Goal: Information Seeking & Learning: Learn about a topic

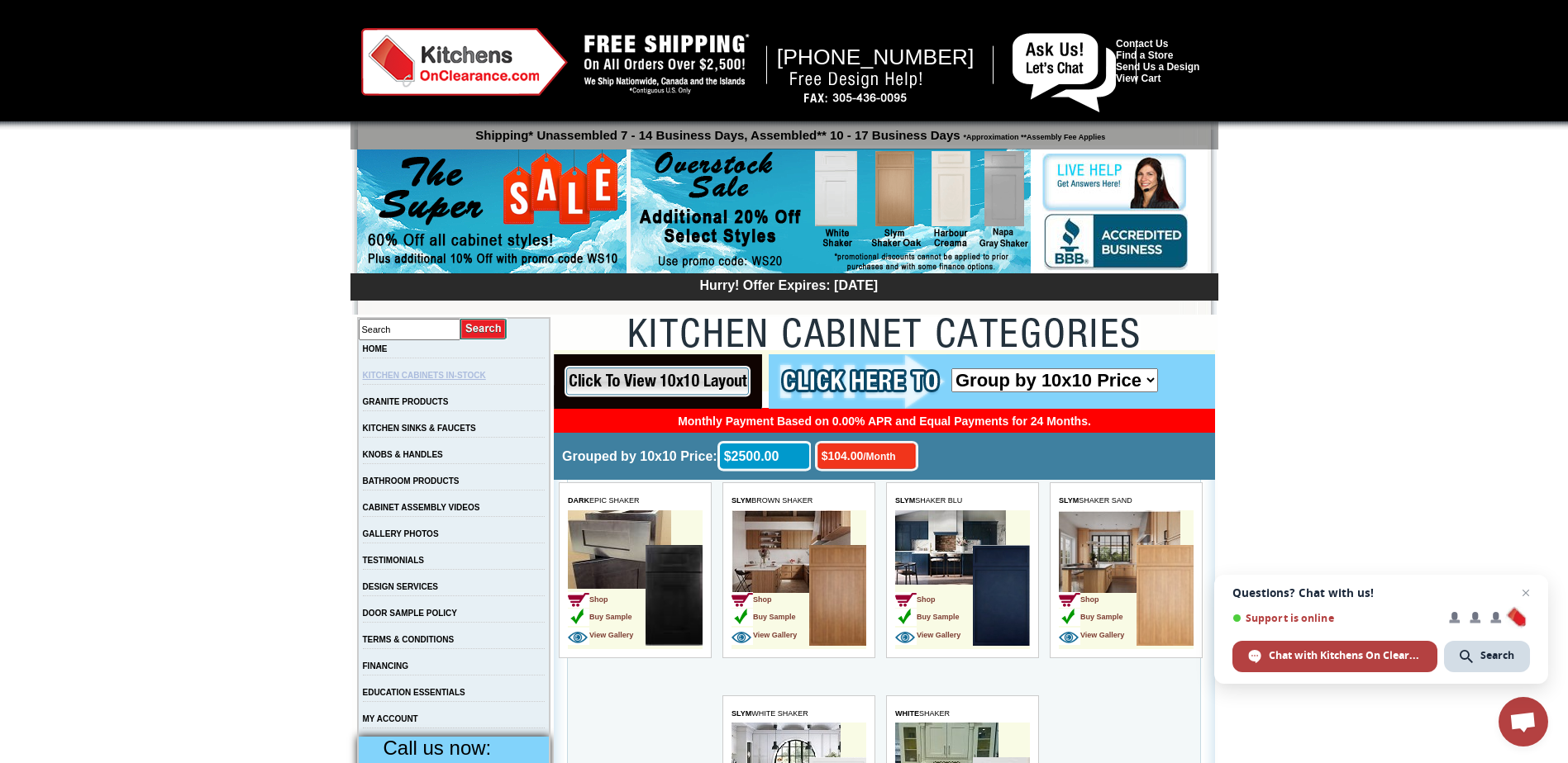
click at [462, 380] on link "KITCHEN CABINETS IN-STOCK" at bounding box center [424, 375] width 123 height 9
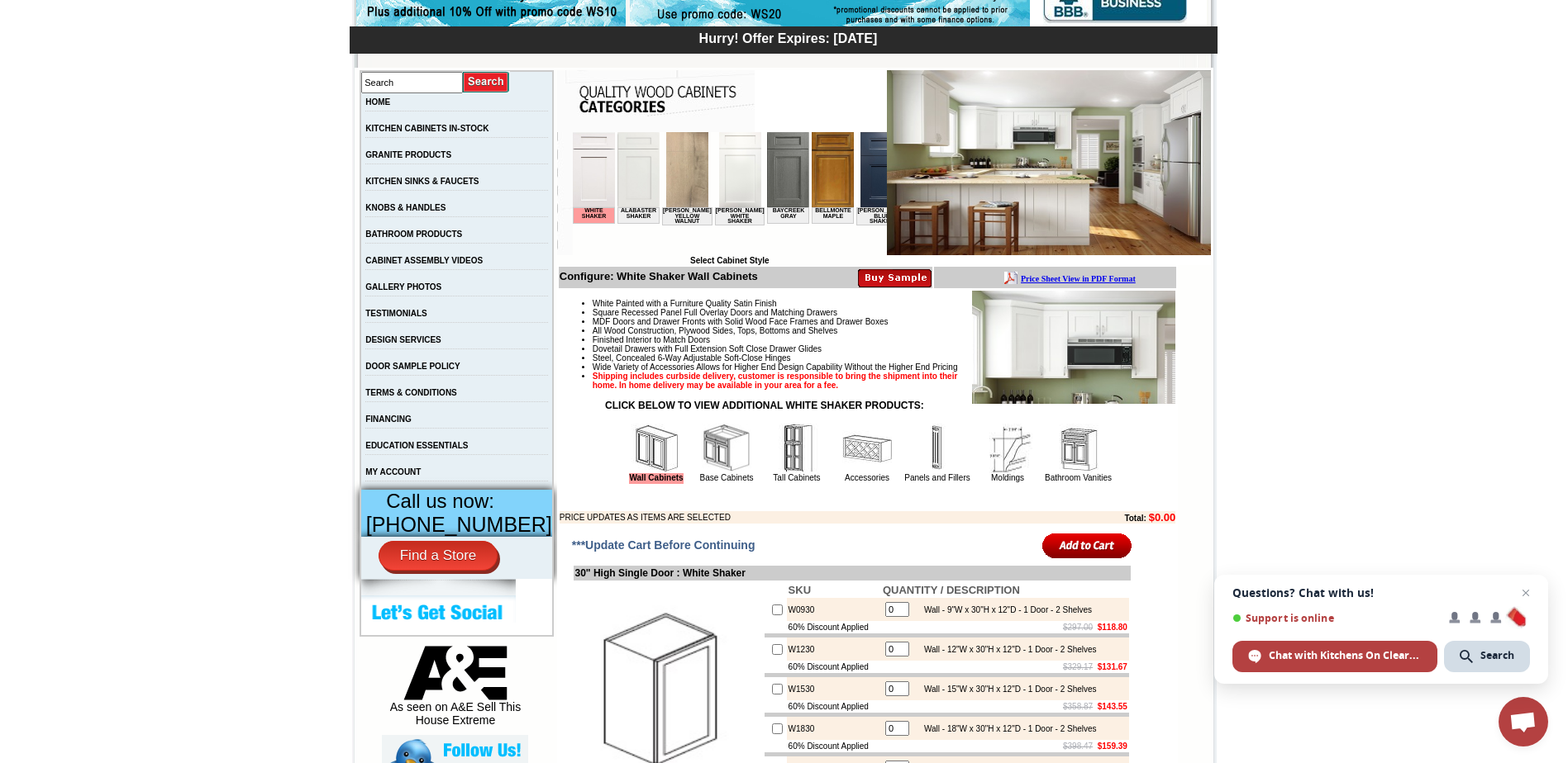
scroll to position [248, 0]
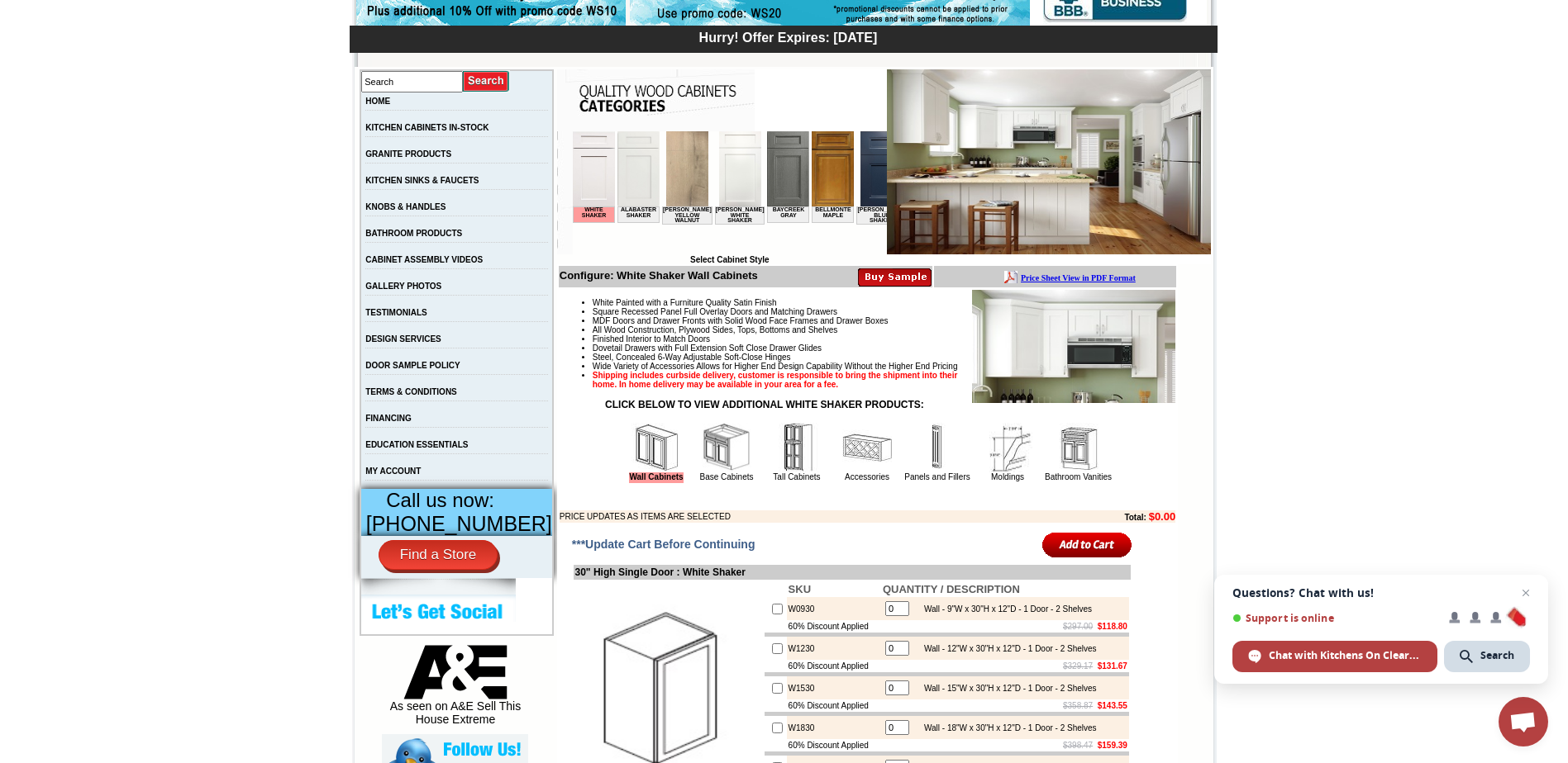
click at [709, 473] on img at bounding box center [727, 448] width 50 height 50
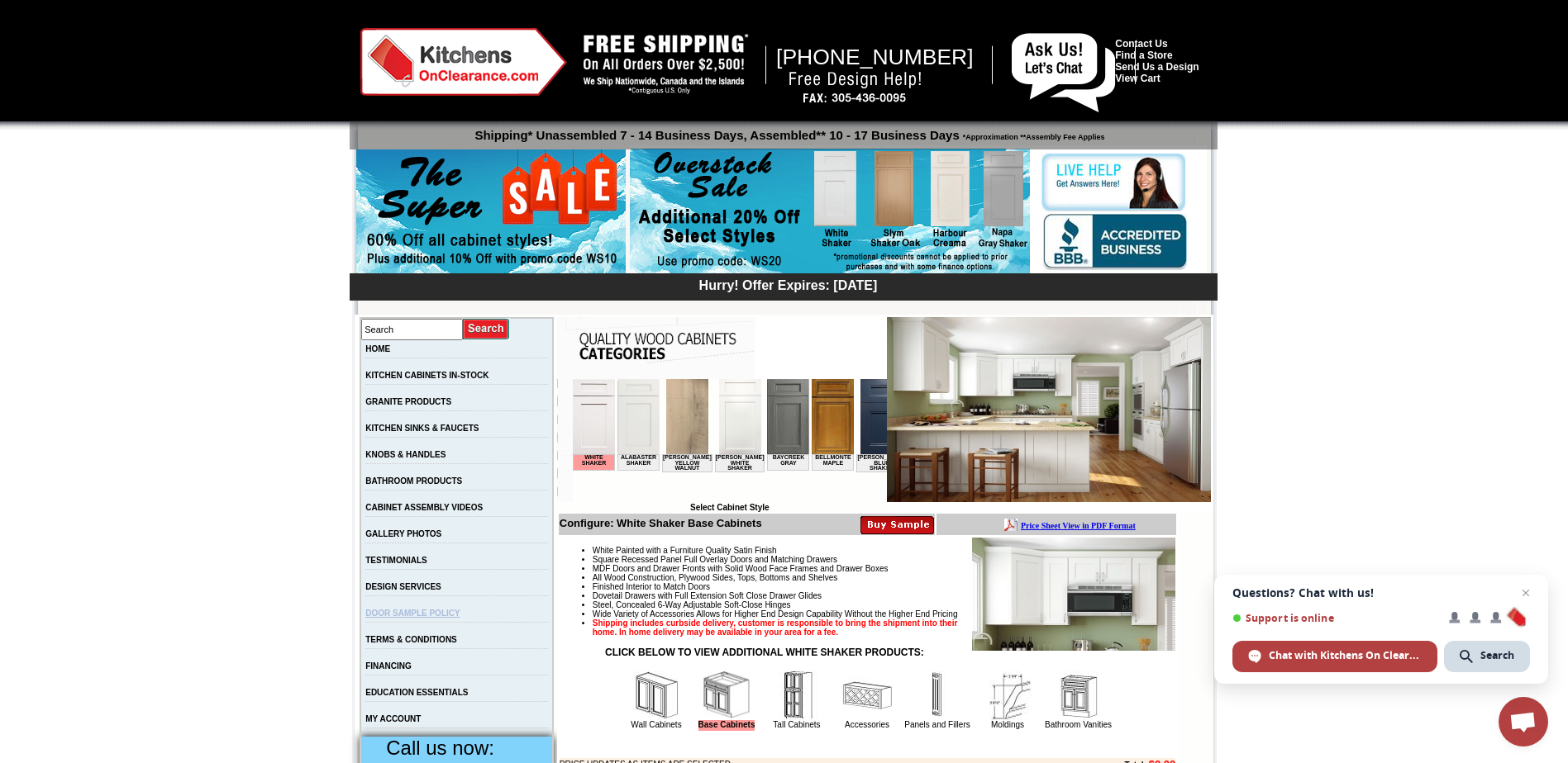
click at [417, 618] on link "DOOR SAMPLE POLICY" at bounding box center [412, 613] width 94 height 9
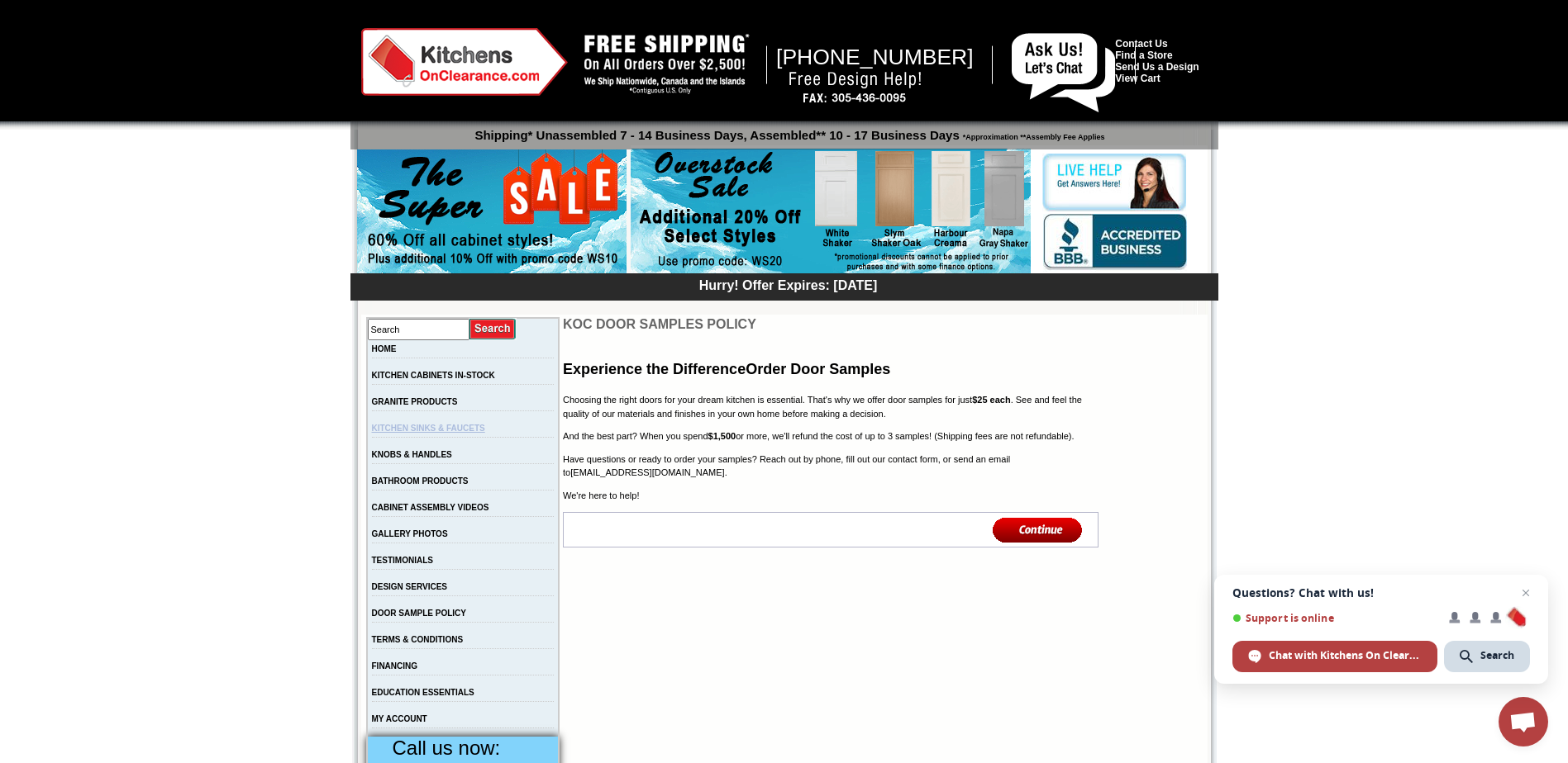
click at [444, 432] on link "KITCHEN SINKS & FAUCETS" at bounding box center [429, 428] width 113 height 9
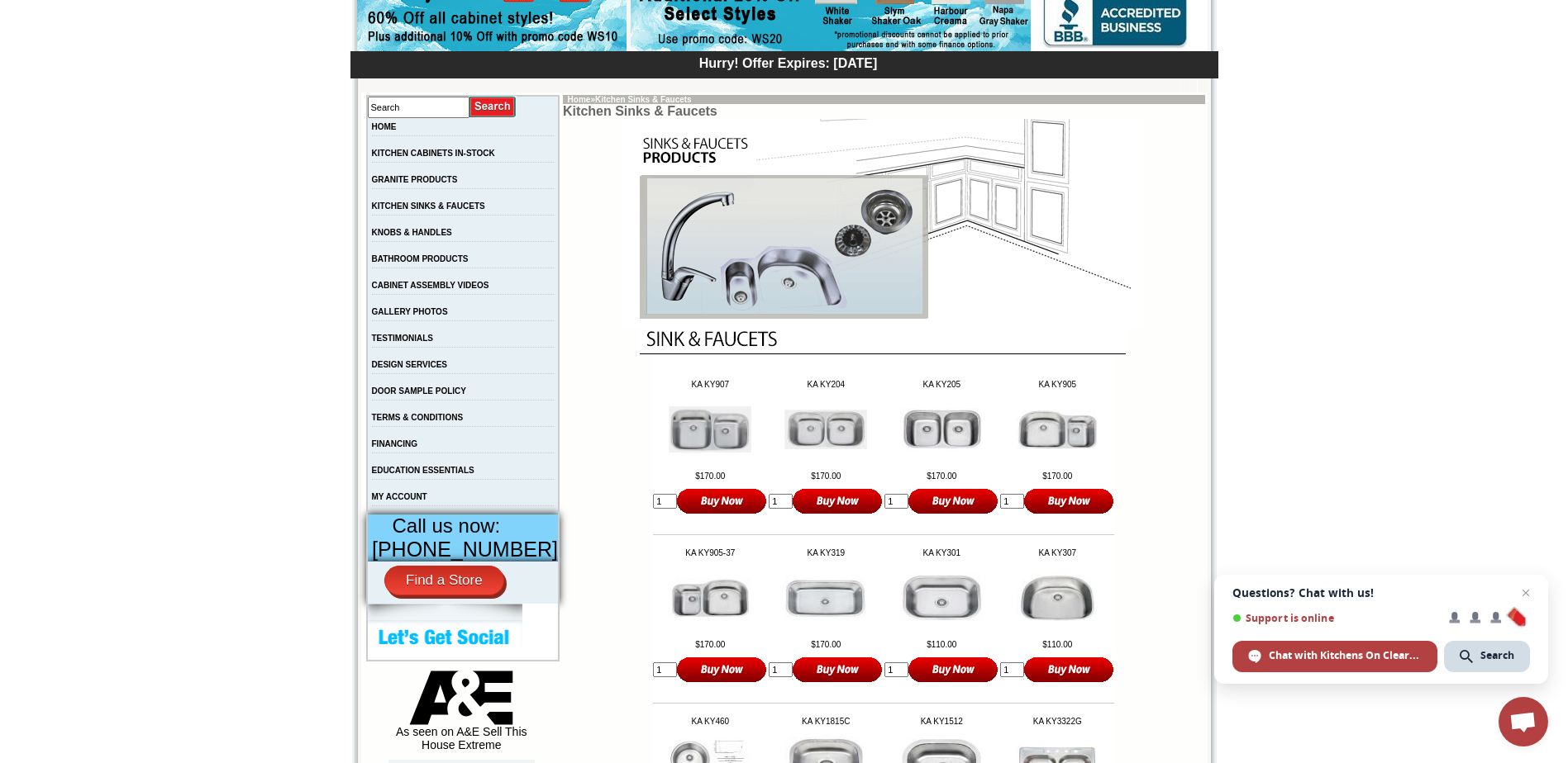
scroll to position [248, 0]
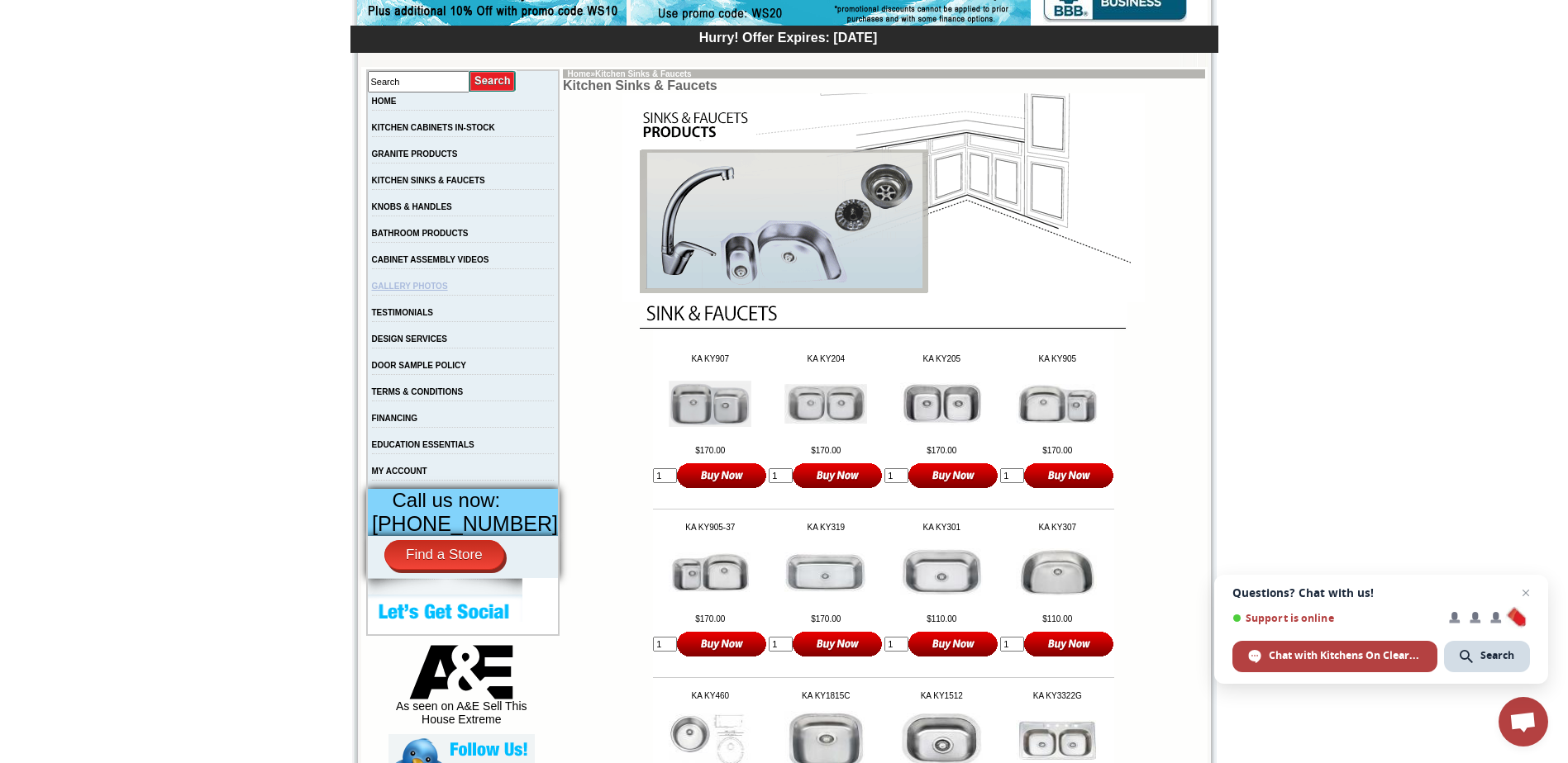
click at [431, 291] on link "GALLERY PHOTOS" at bounding box center [410, 285] width 76 height 9
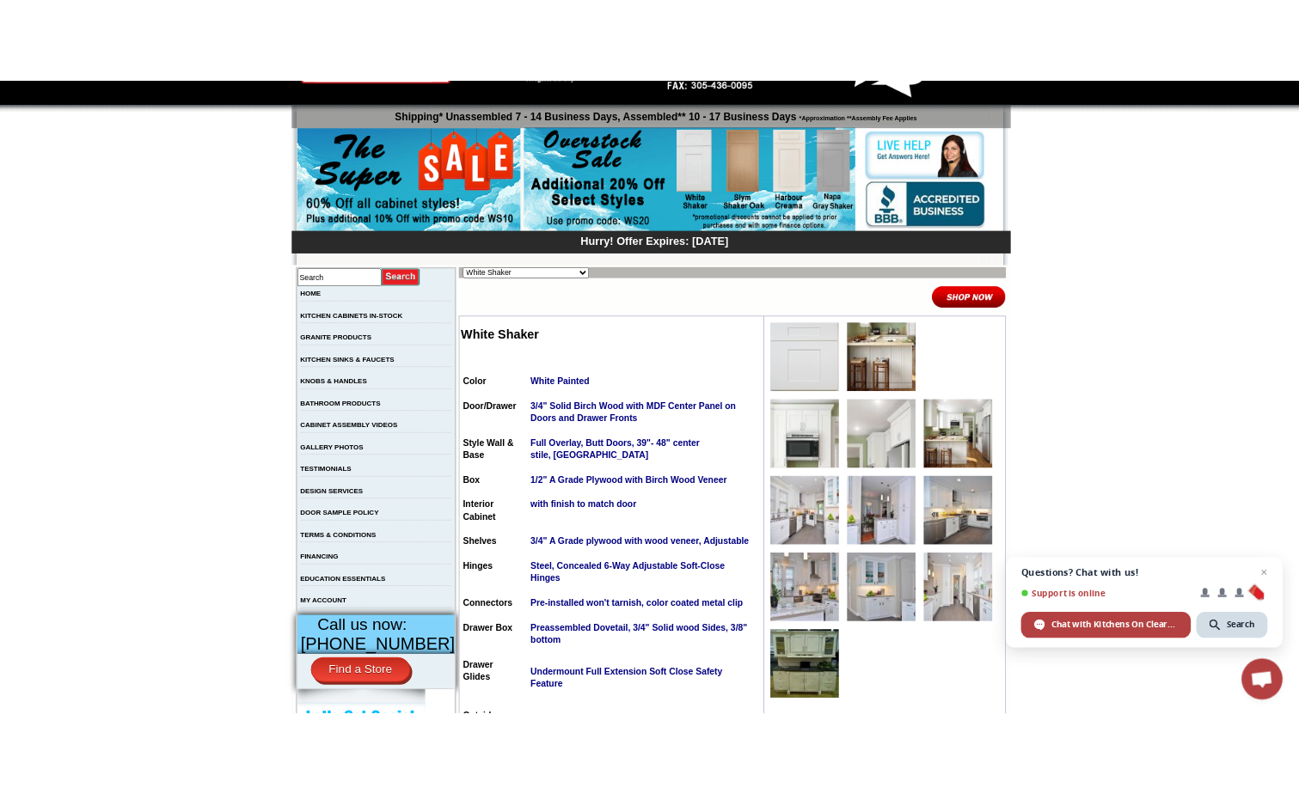
scroll to position [60, 0]
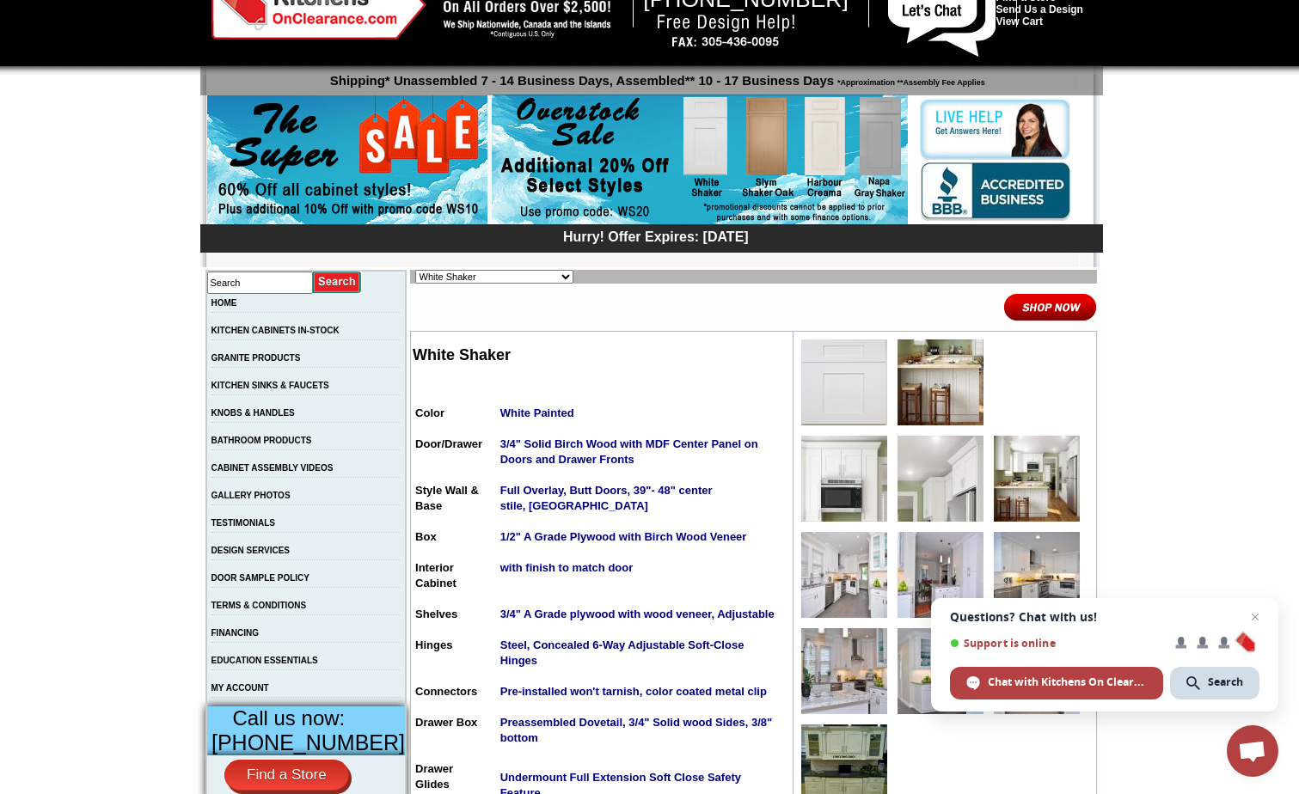
click at [850, 497] on img at bounding box center [844, 479] width 86 height 86
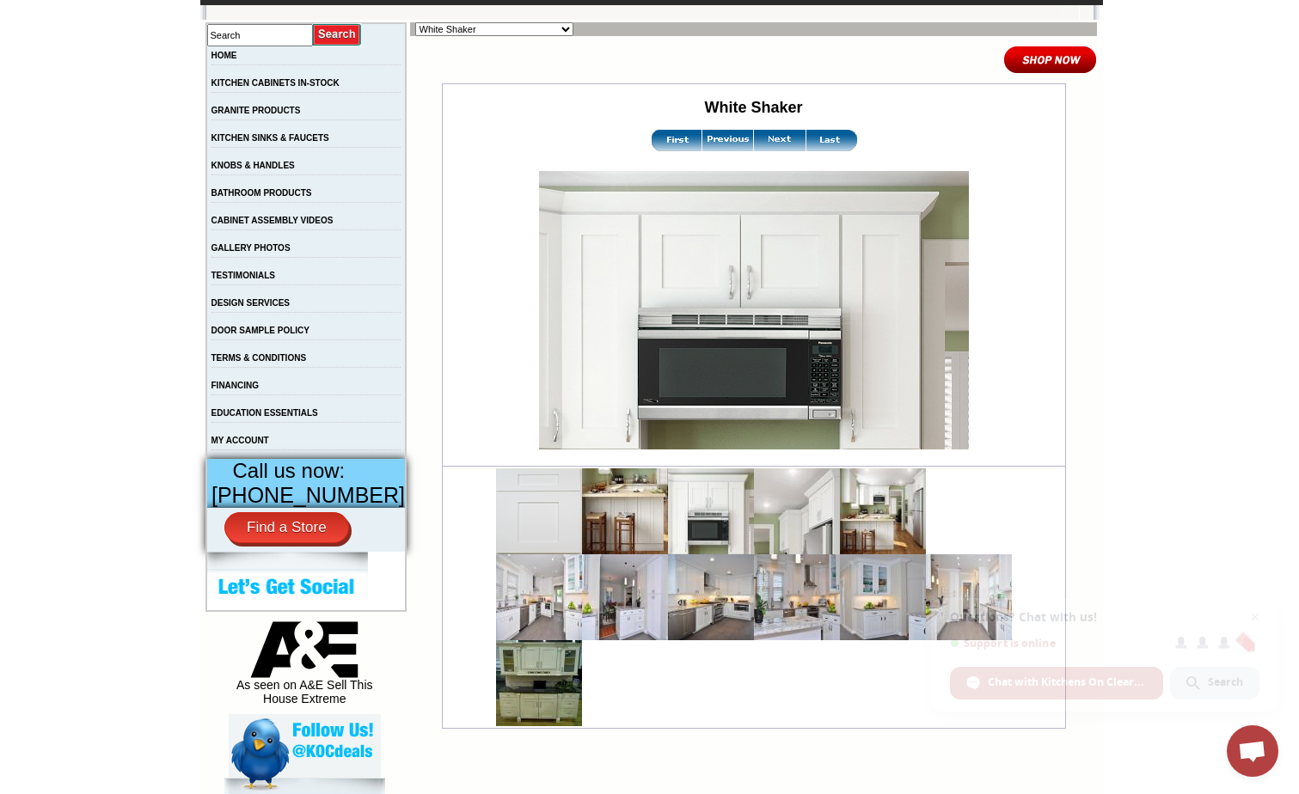
scroll to position [344, 0]
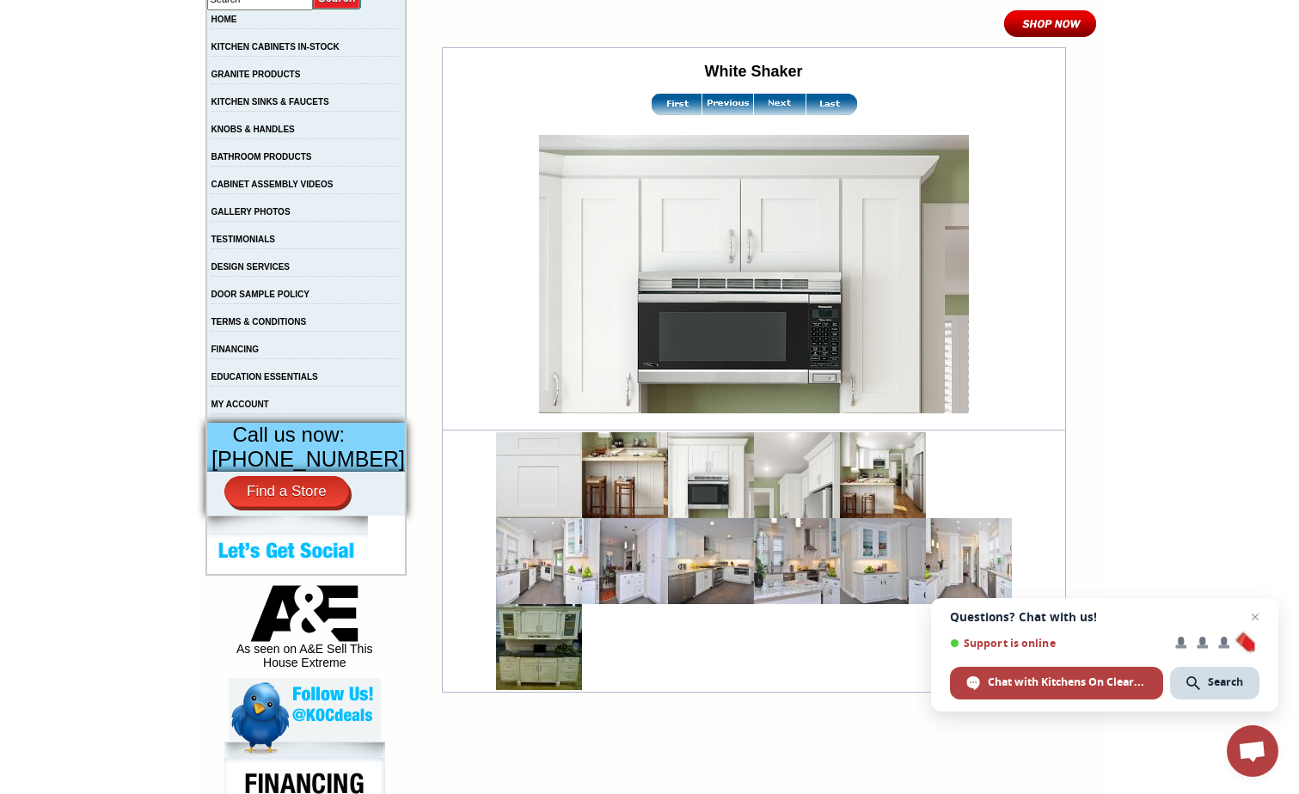
click at [597, 491] on img at bounding box center [625, 475] width 86 height 86
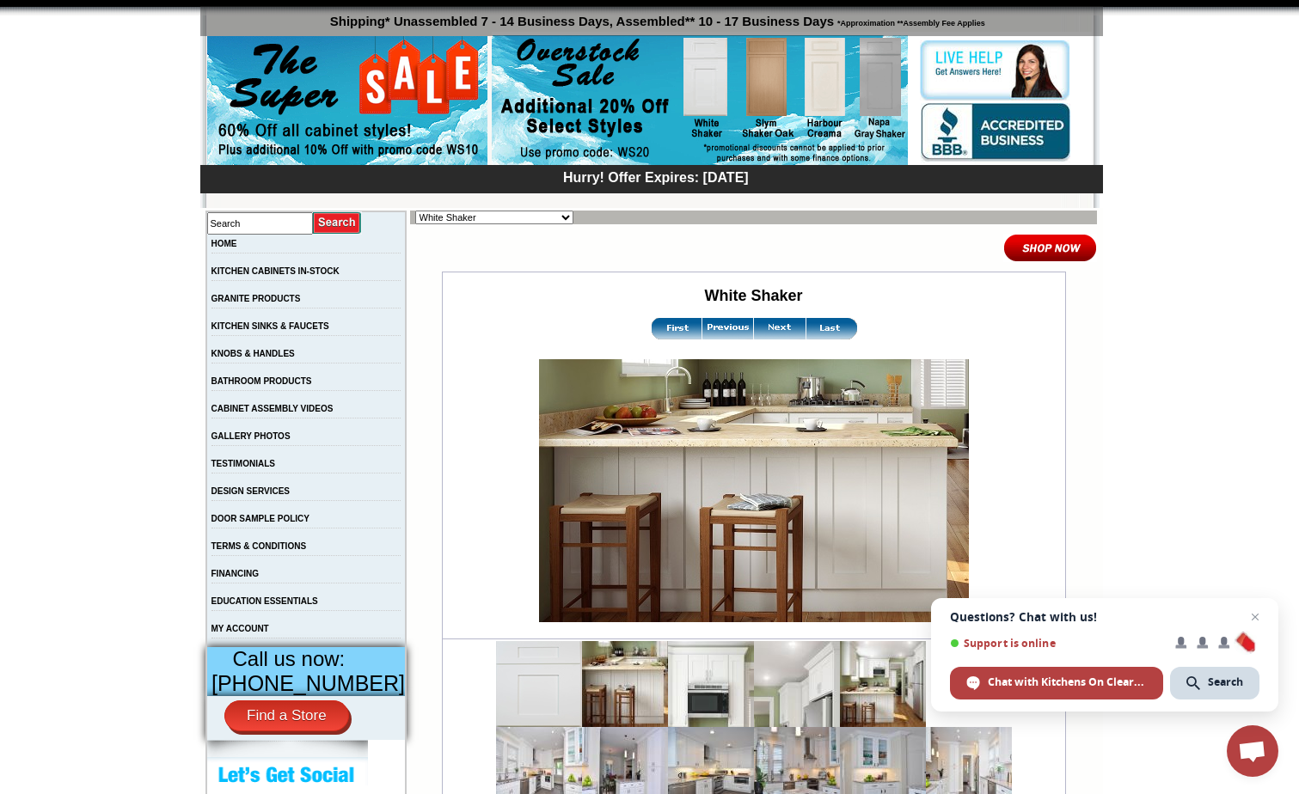
scroll to position [172, 0]
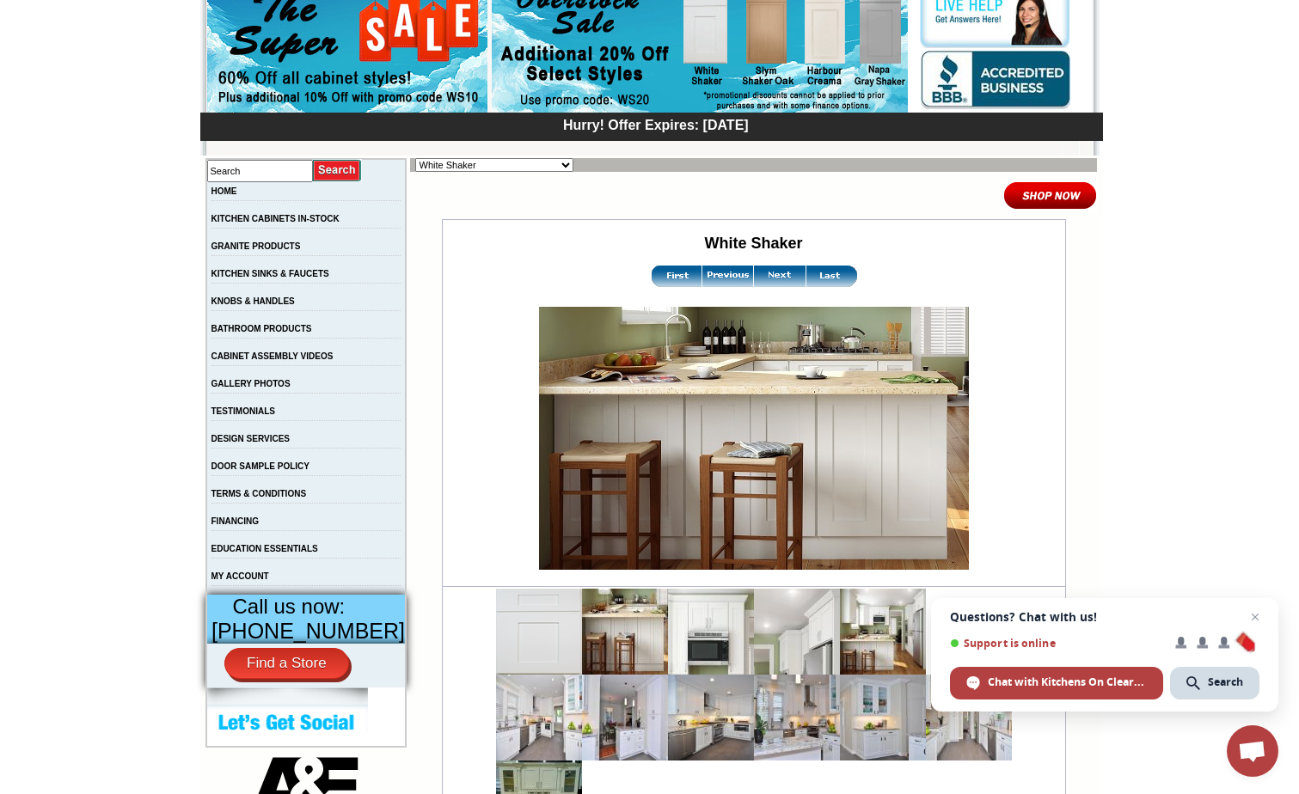
click at [844, 426] on img at bounding box center [754, 438] width 430 height 263
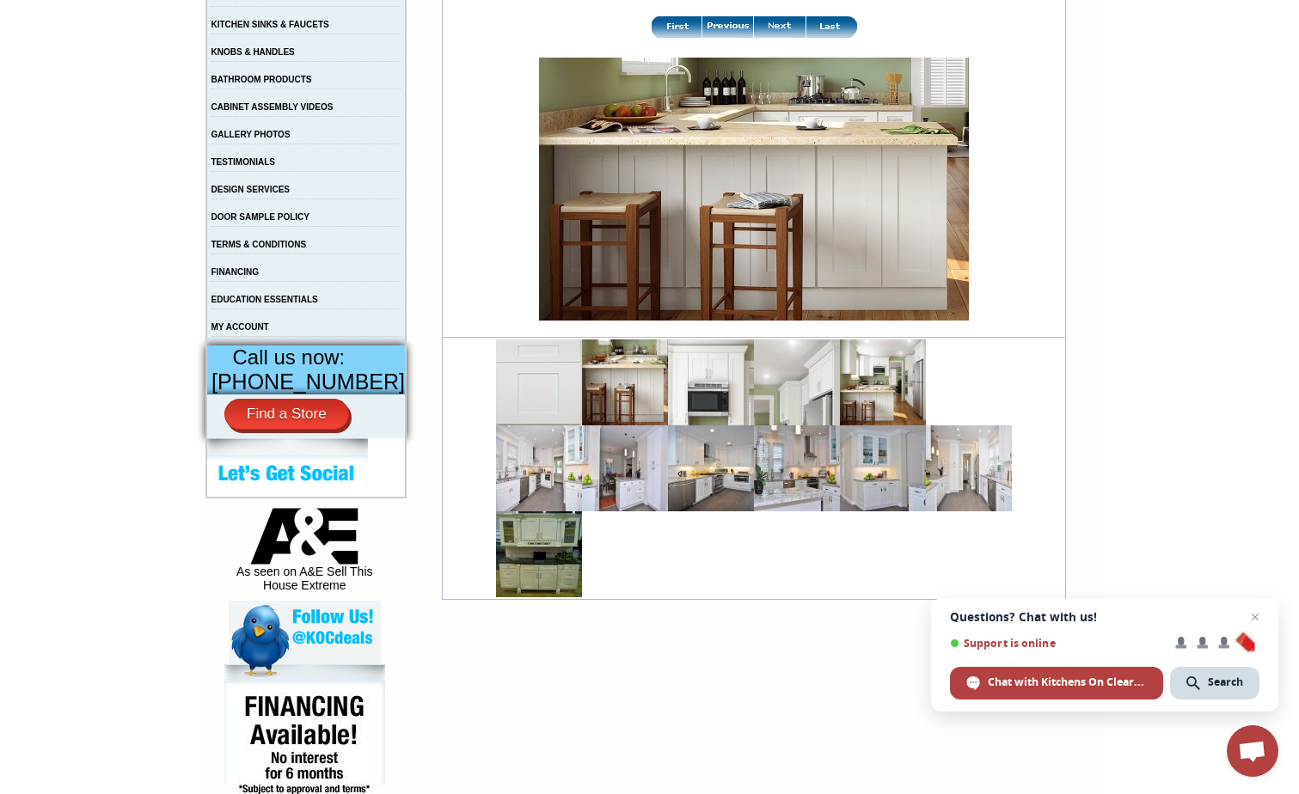
scroll to position [430, 0]
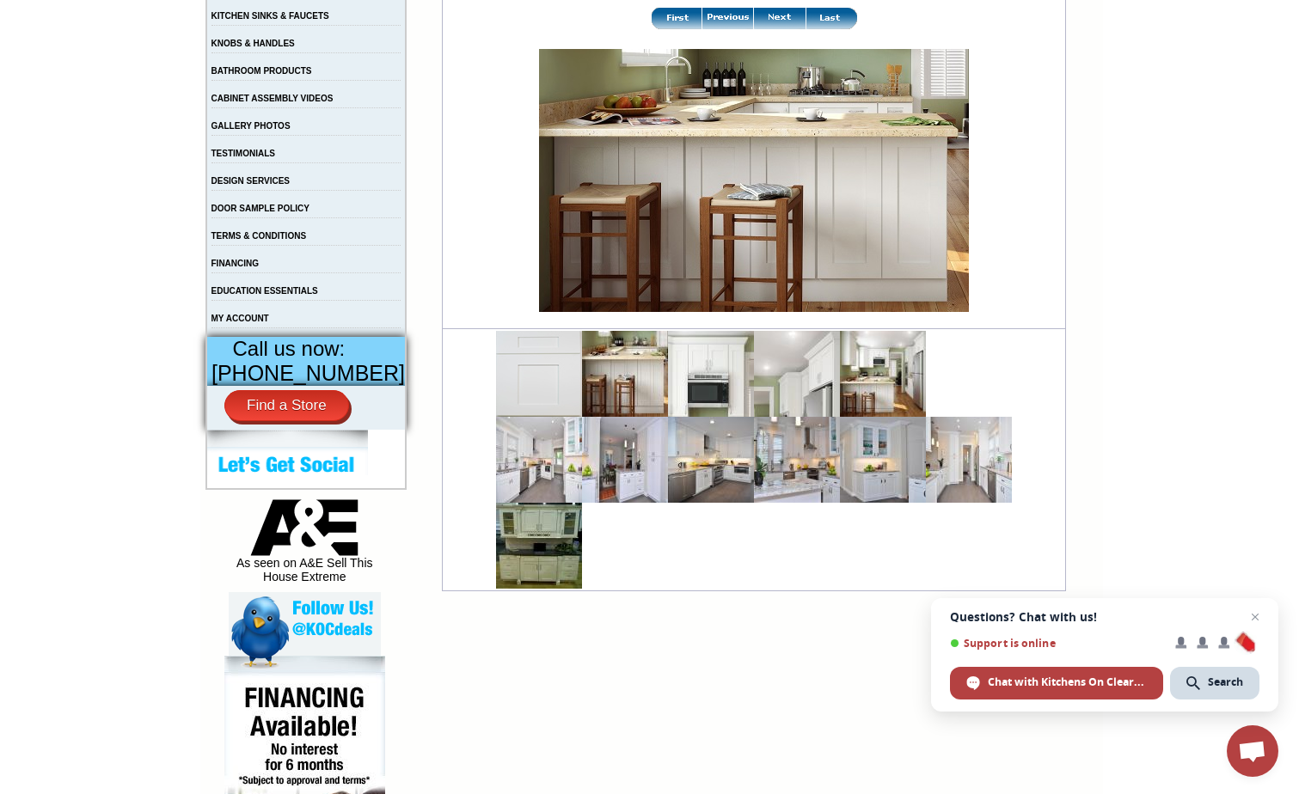
click at [518, 563] on img at bounding box center [539, 546] width 86 height 86
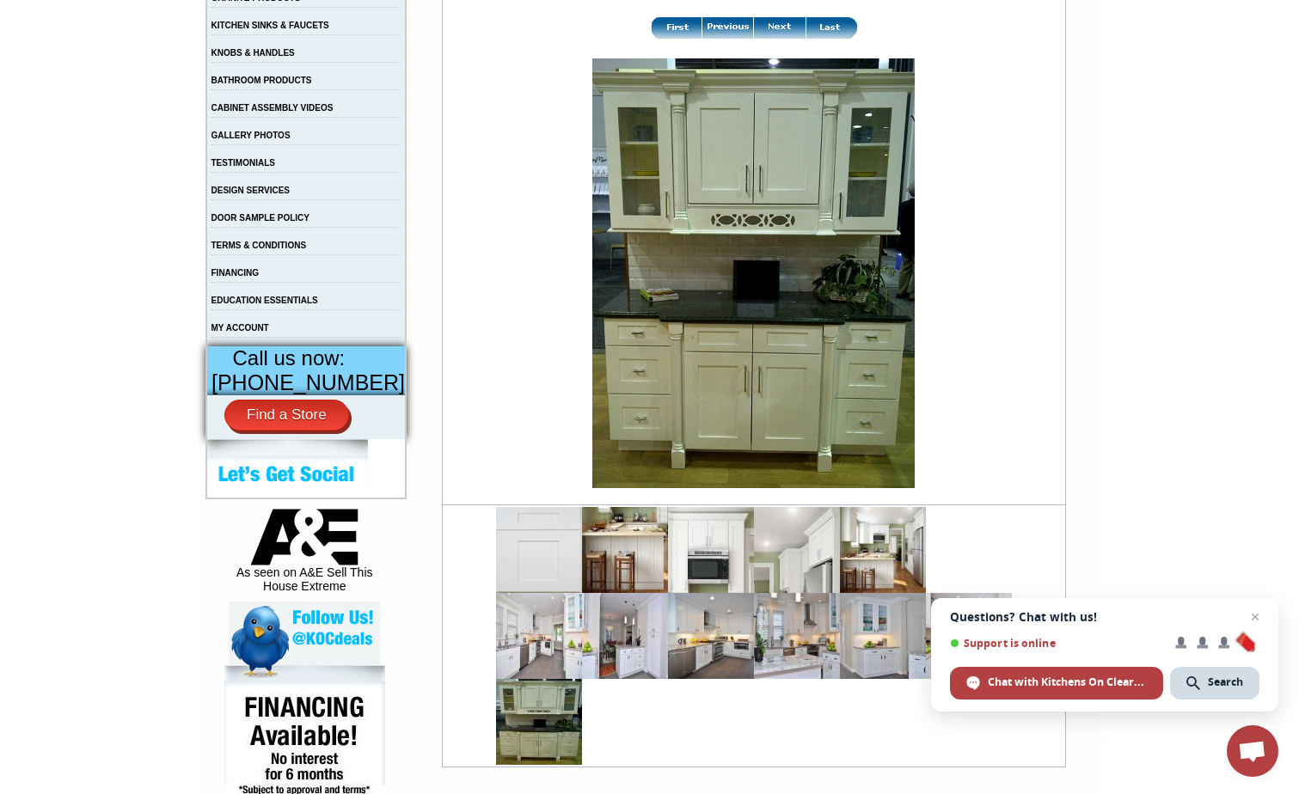
scroll to position [430, 0]
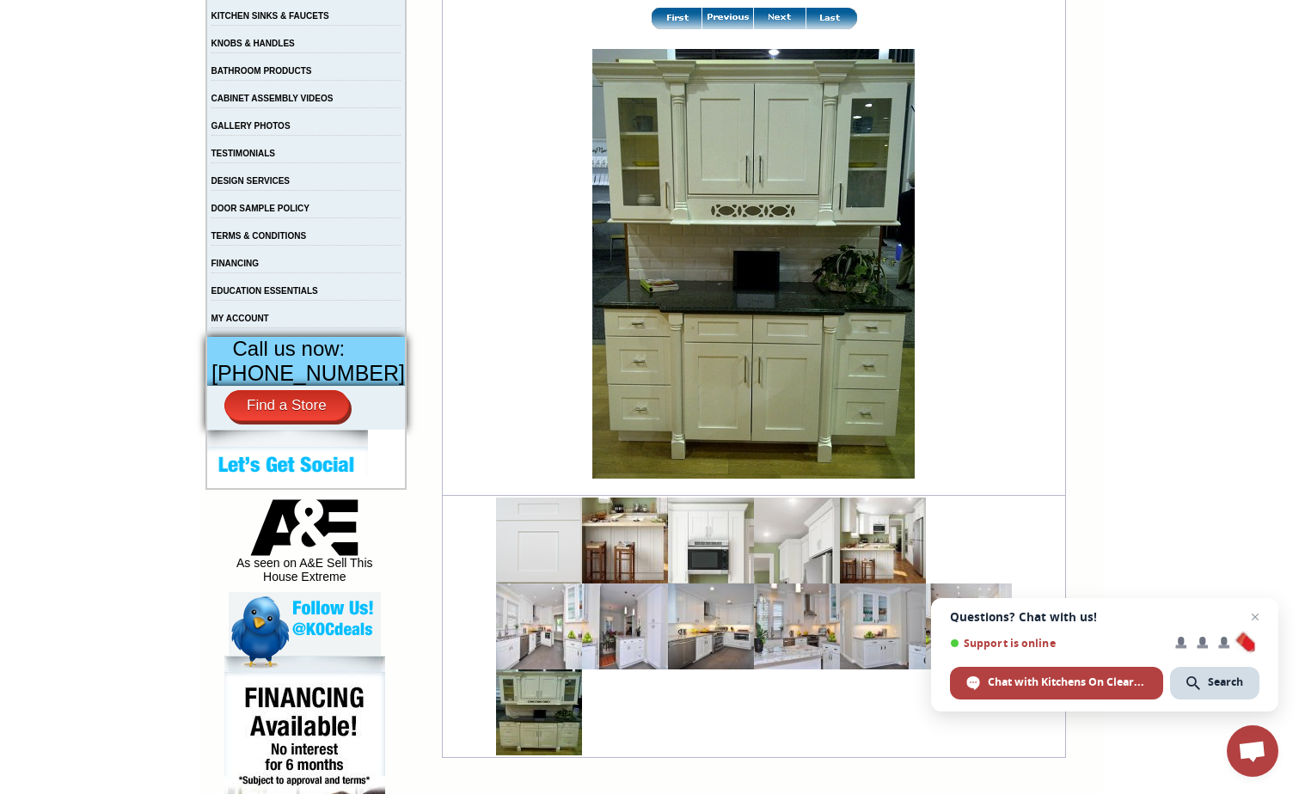
click at [709, 641] on img at bounding box center [711, 627] width 86 height 86
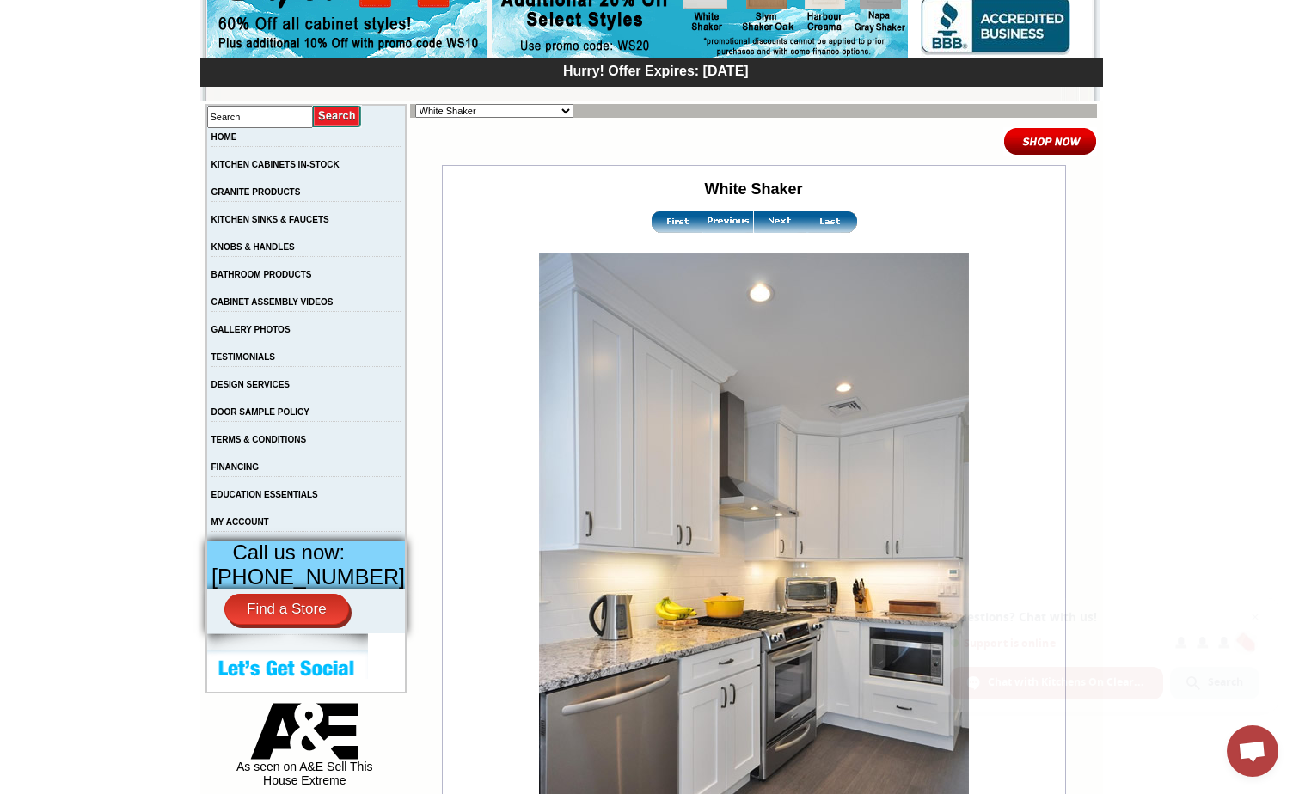
scroll to position [258, 0]
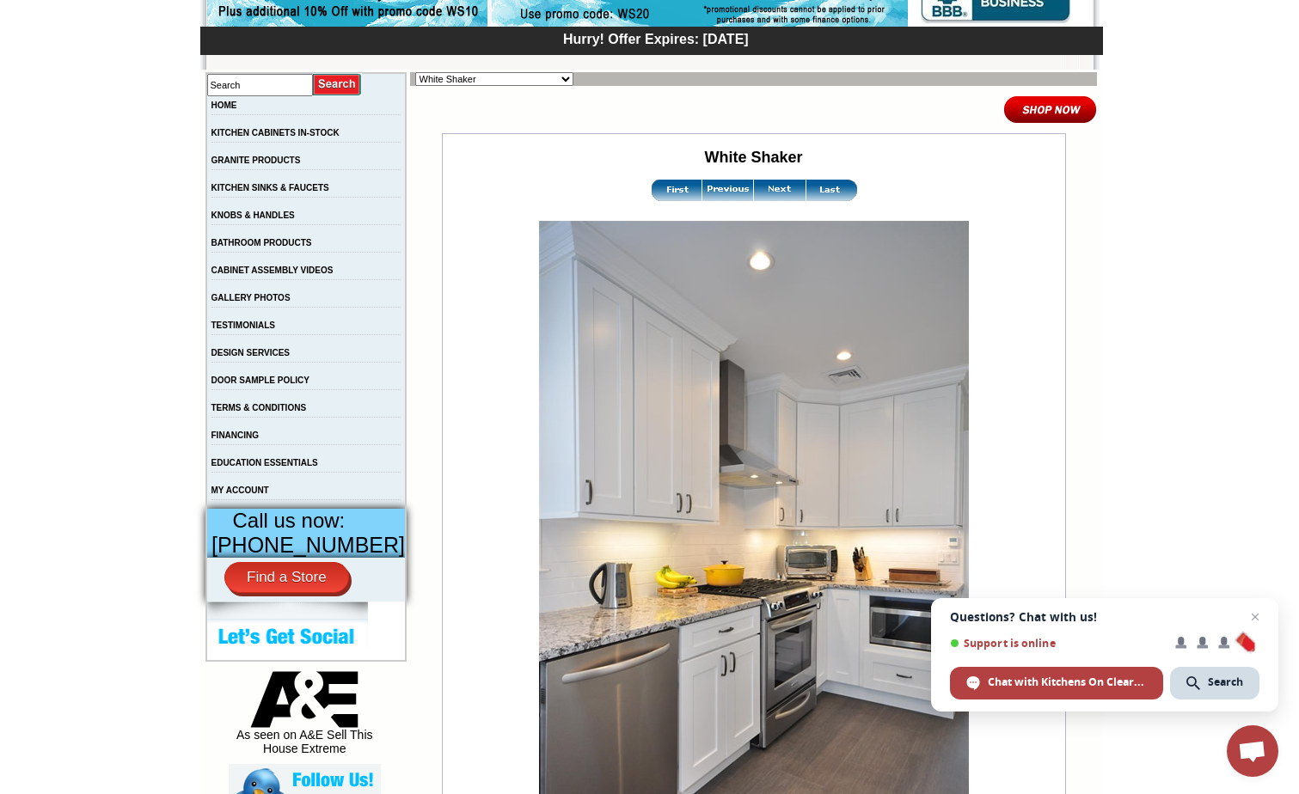
click at [761, 192] on img at bounding box center [780, 190] width 52 height 21
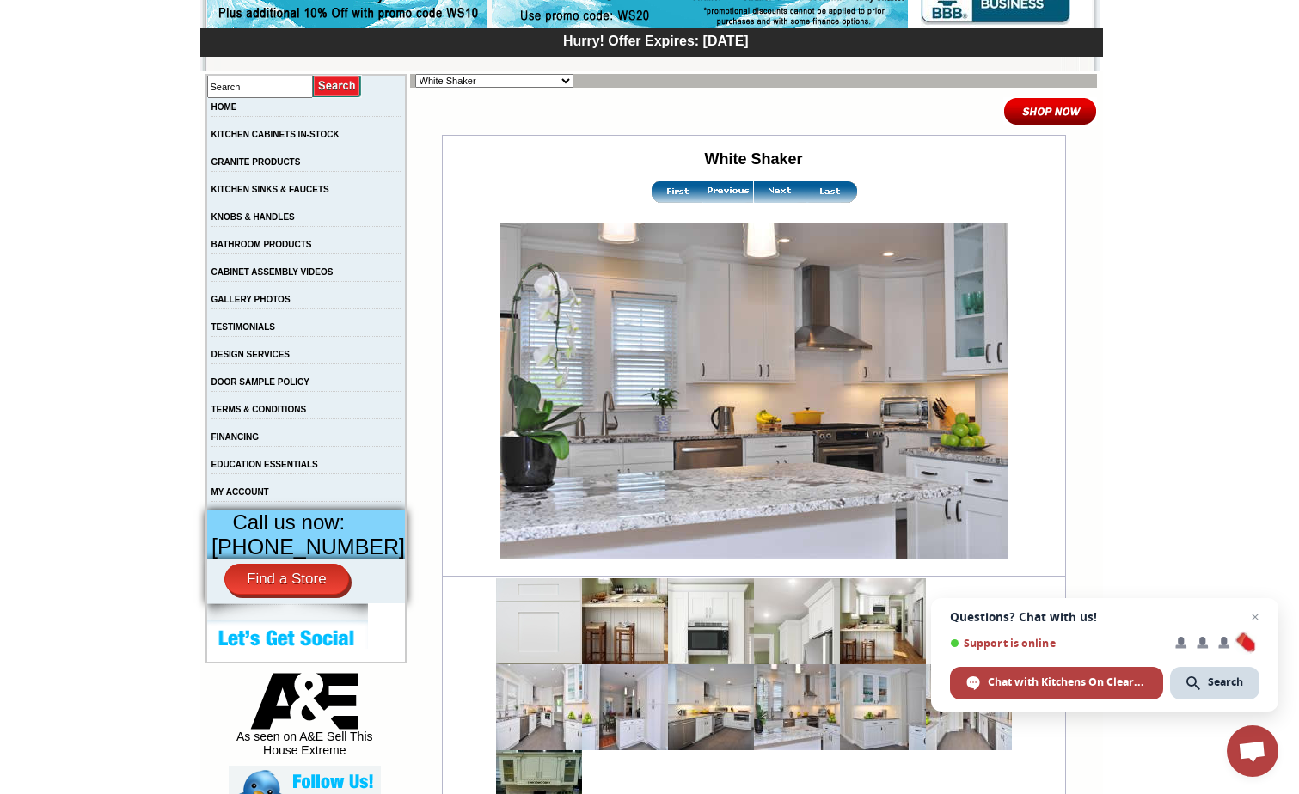
scroll to position [258, 0]
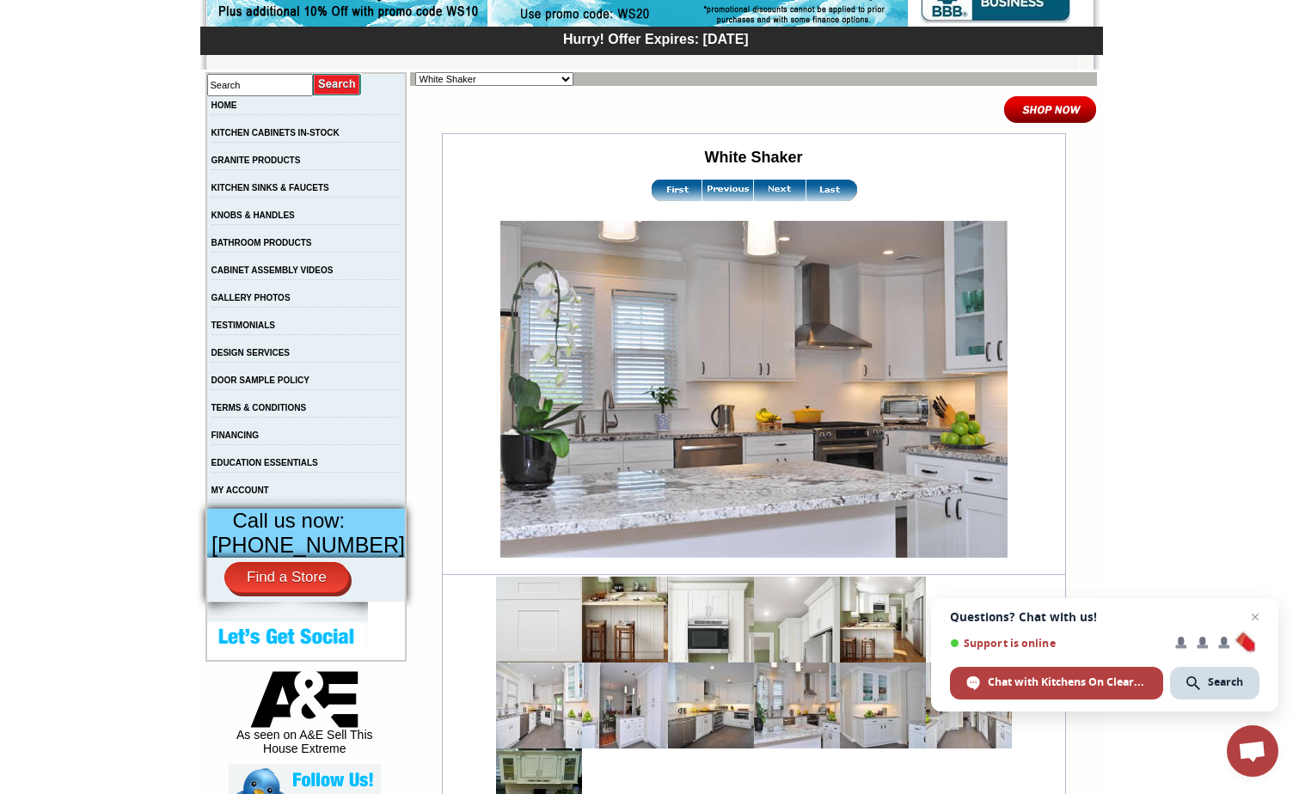
click at [771, 192] on img at bounding box center [780, 190] width 52 height 21
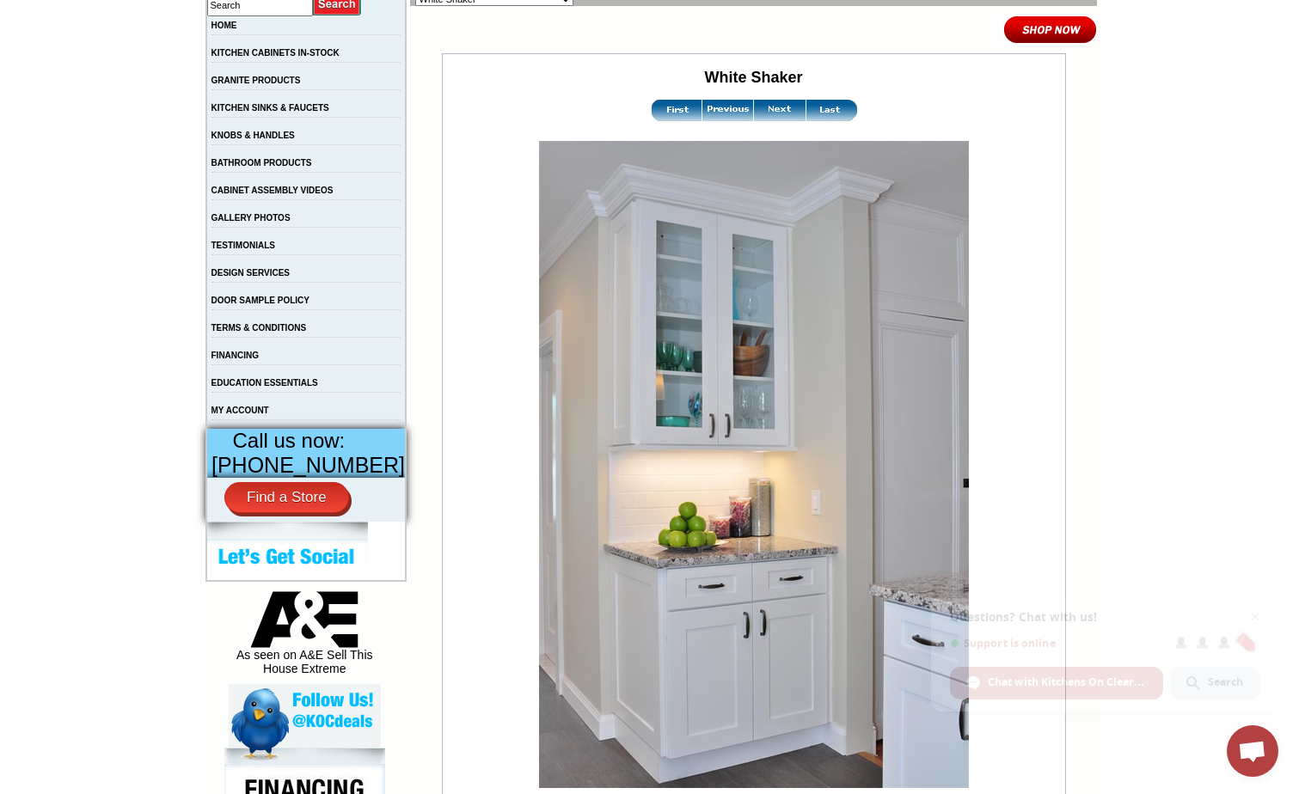
scroll to position [430, 0]
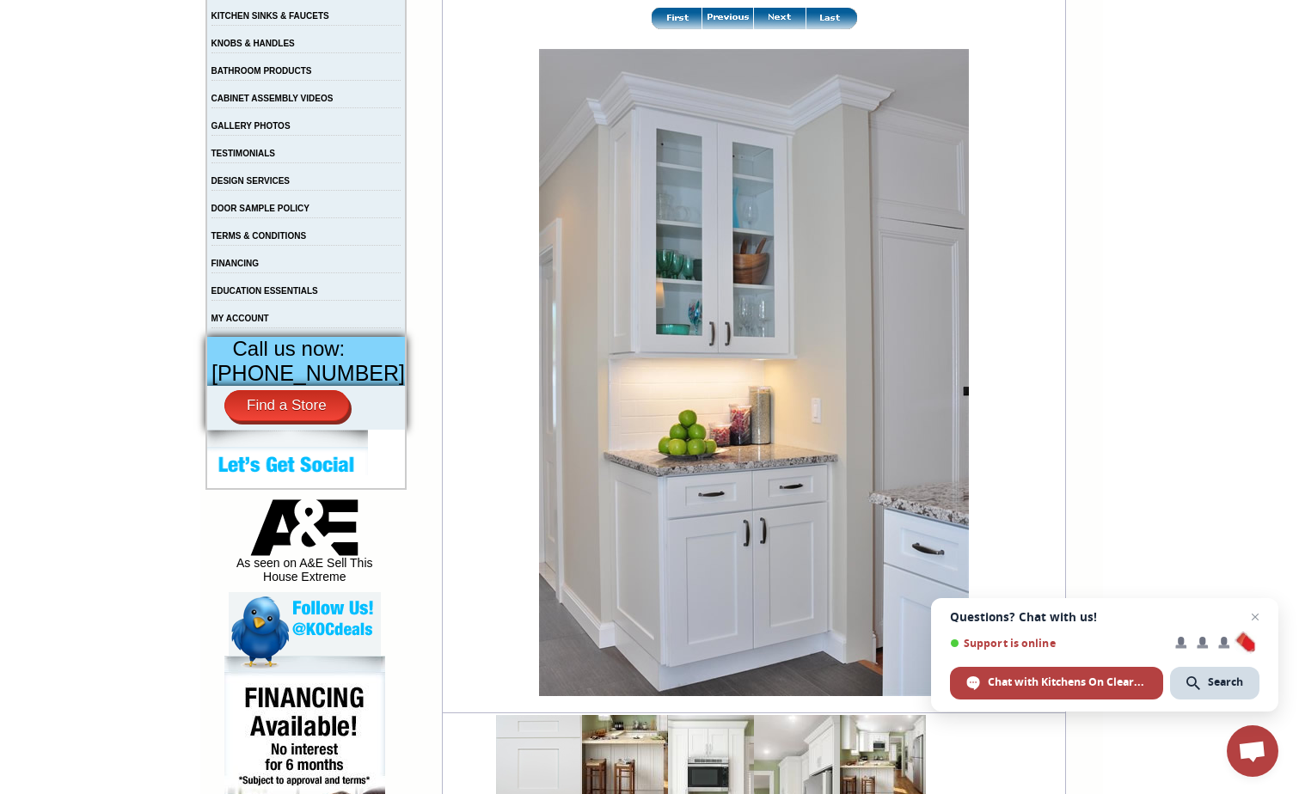
click at [777, 21] on img at bounding box center [780, 18] width 52 height 21
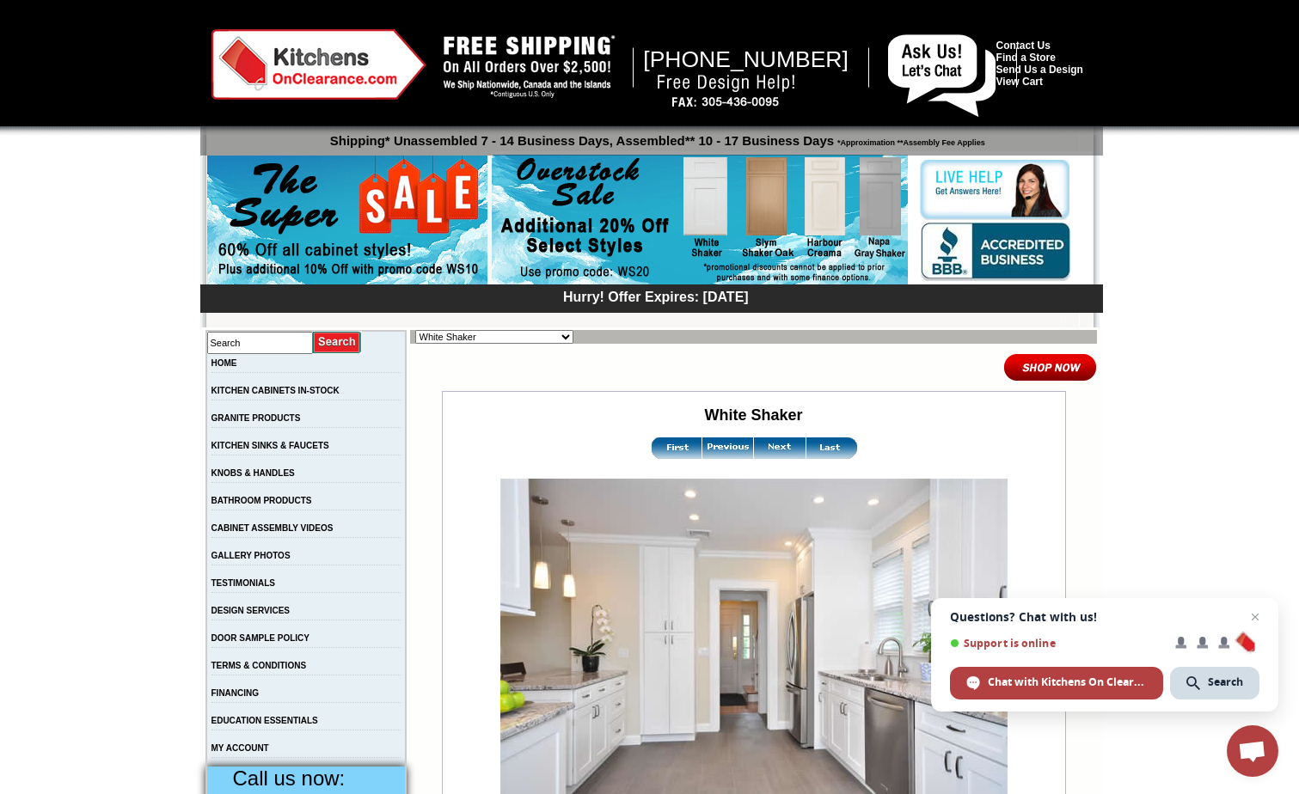
click at [771, 450] on img at bounding box center [780, 448] width 52 height 21
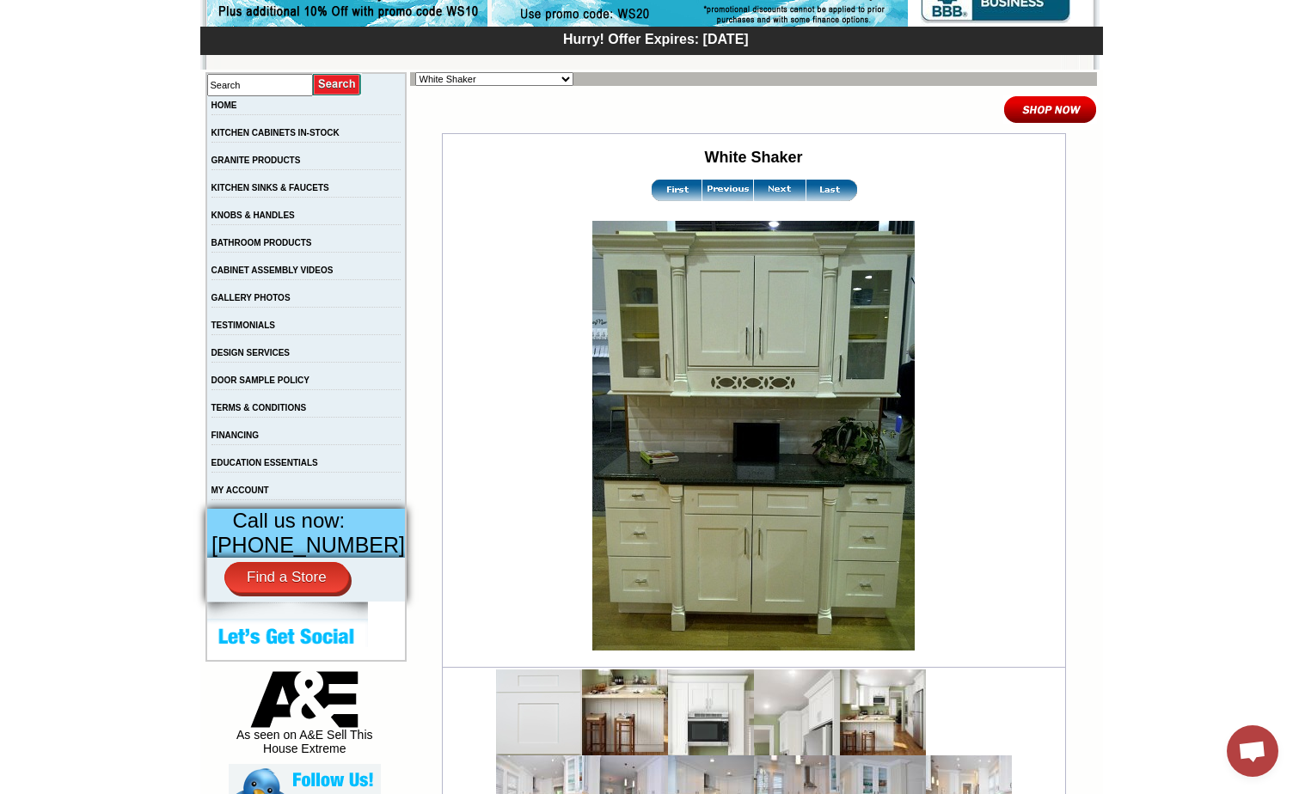
scroll to position [344, 0]
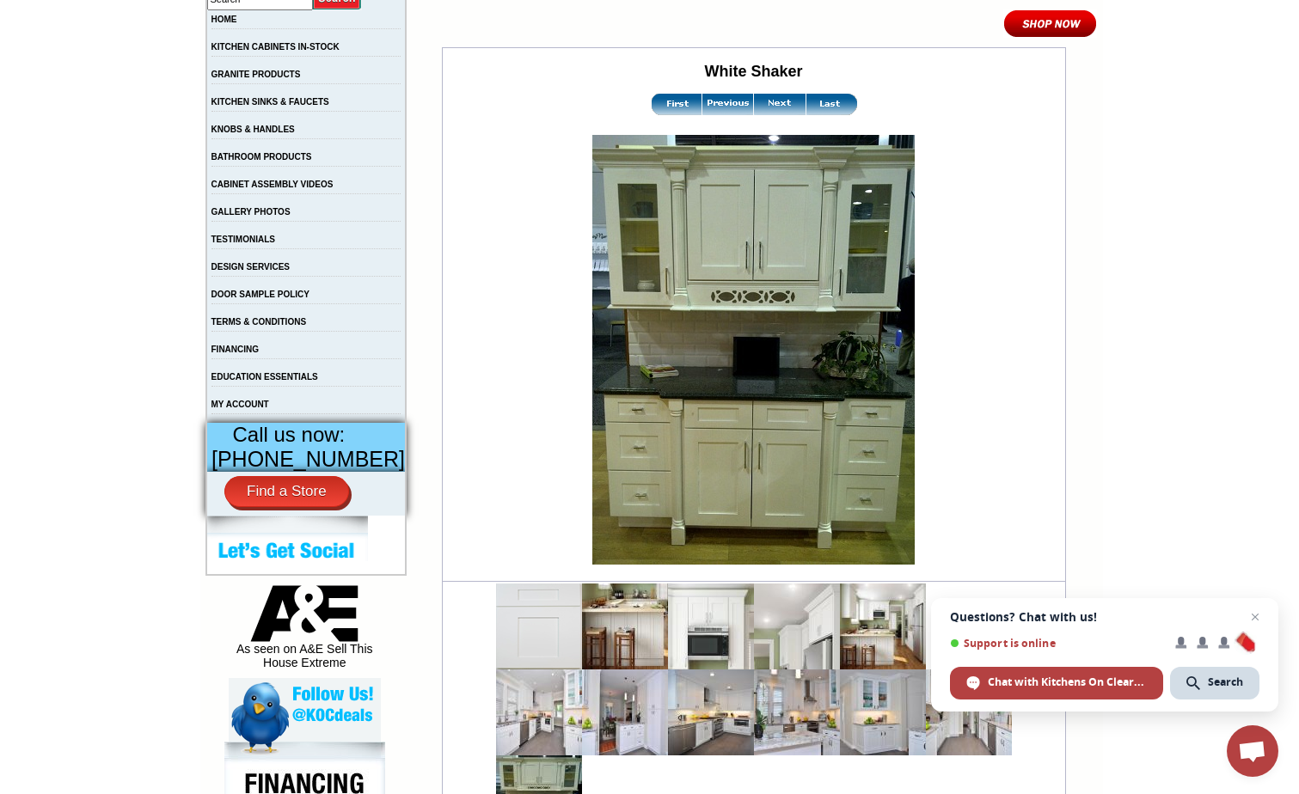
click at [766, 103] on img at bounding box center [780, 104] width 52 height 21
click at [768, 104] on img at bounding box center [780, 104] width 52 height 21
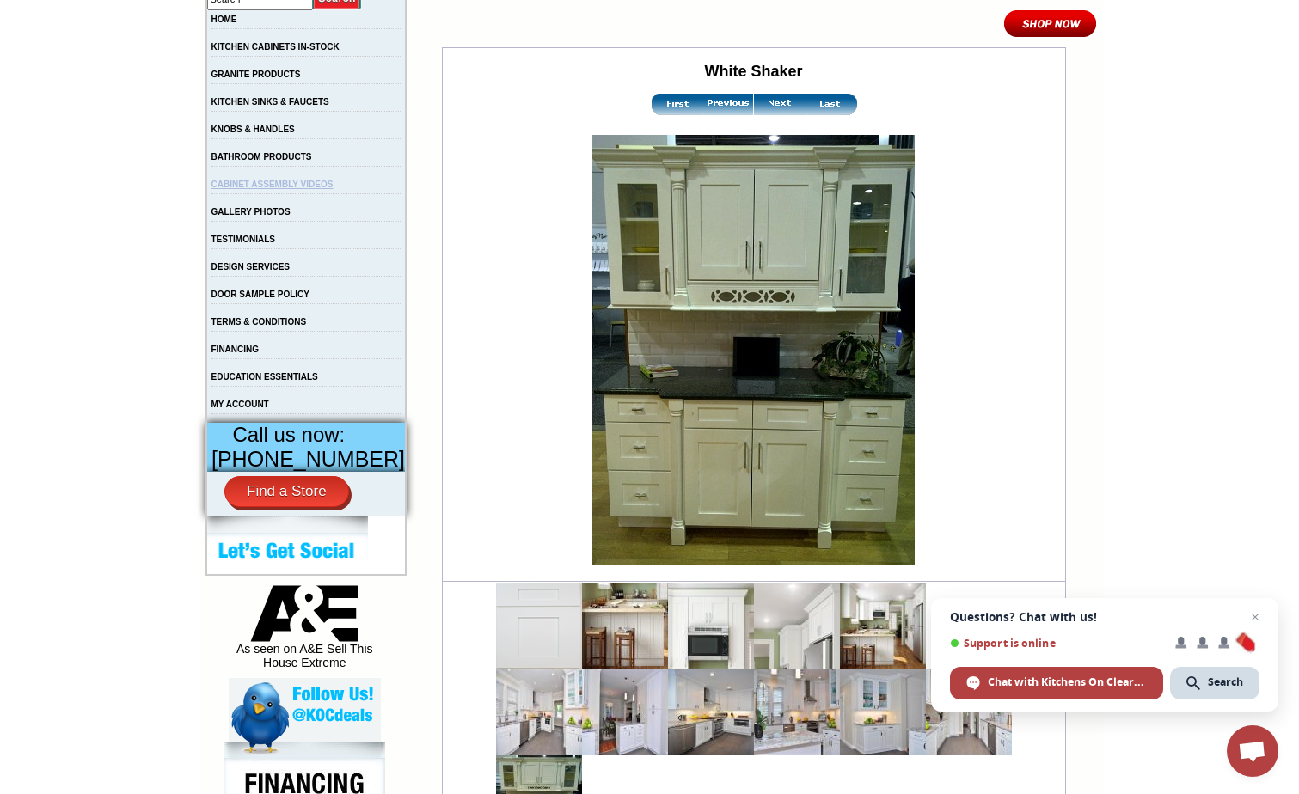
click at [272, 189] on link "CABINET ASSEMBLY VIDEOS" at bounding box center [272, 184] width 122 height 9
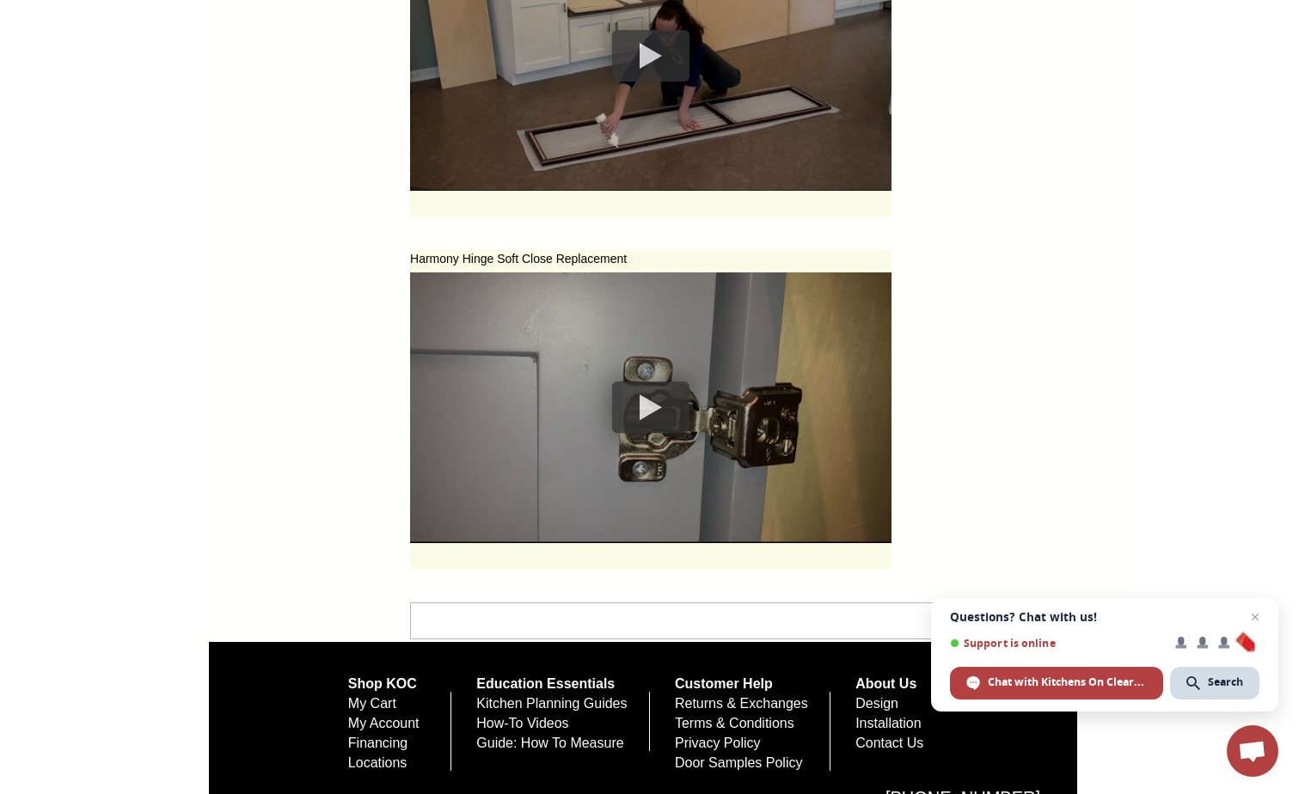
scroll to position [7726, 0]
